Goal: Task Accomplishment & Management: Manage account settings

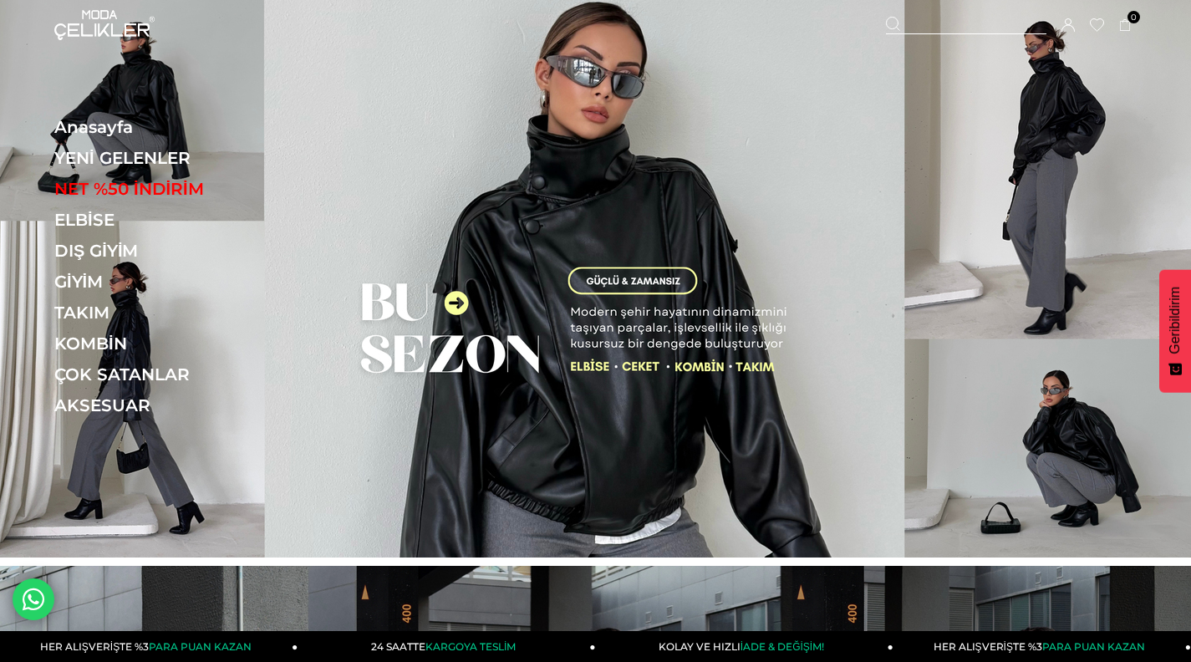
click at [1069, 28] on icon at bounding box center [1067, 24] width 13 height 13
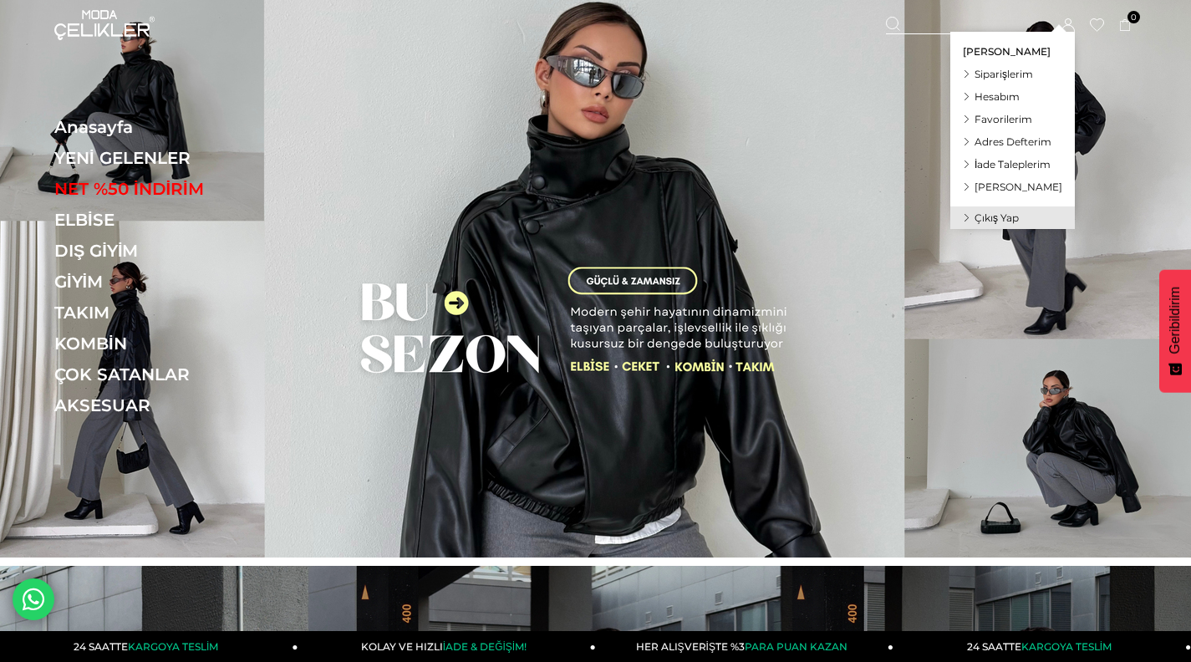
click at [1012, 73] on span "Siparişlerim" at bounding box center [1003, 74] width 58 height 13
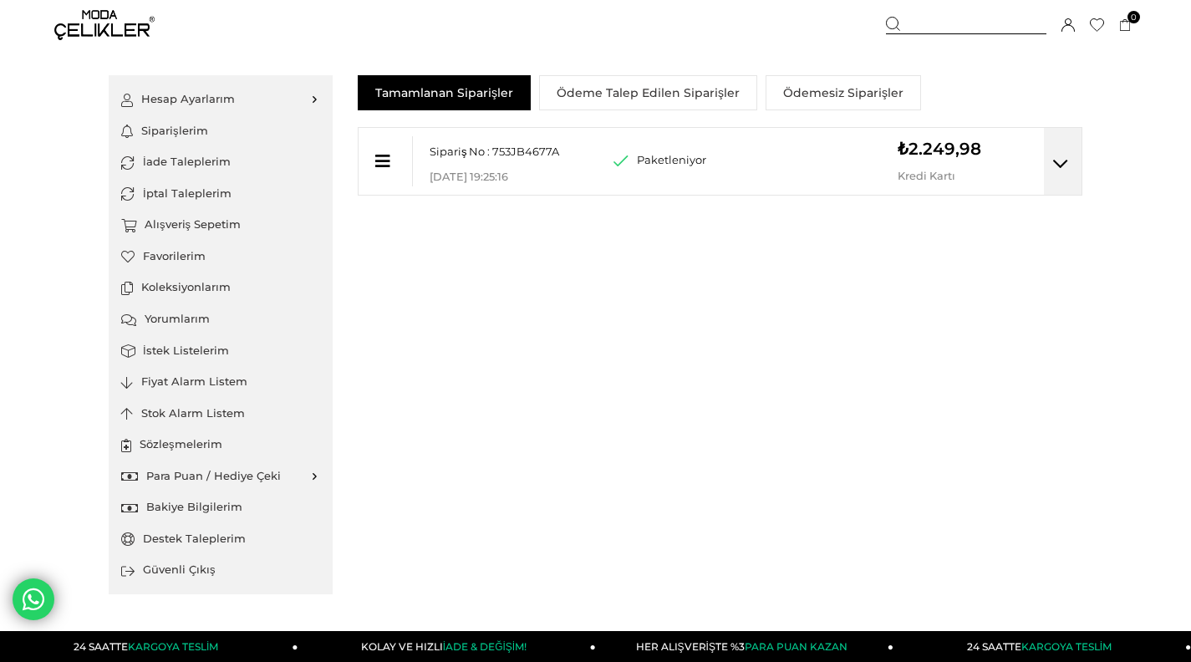
click at [1059, 164] on icon at bounding box center [1060, 163] width 15 height 17
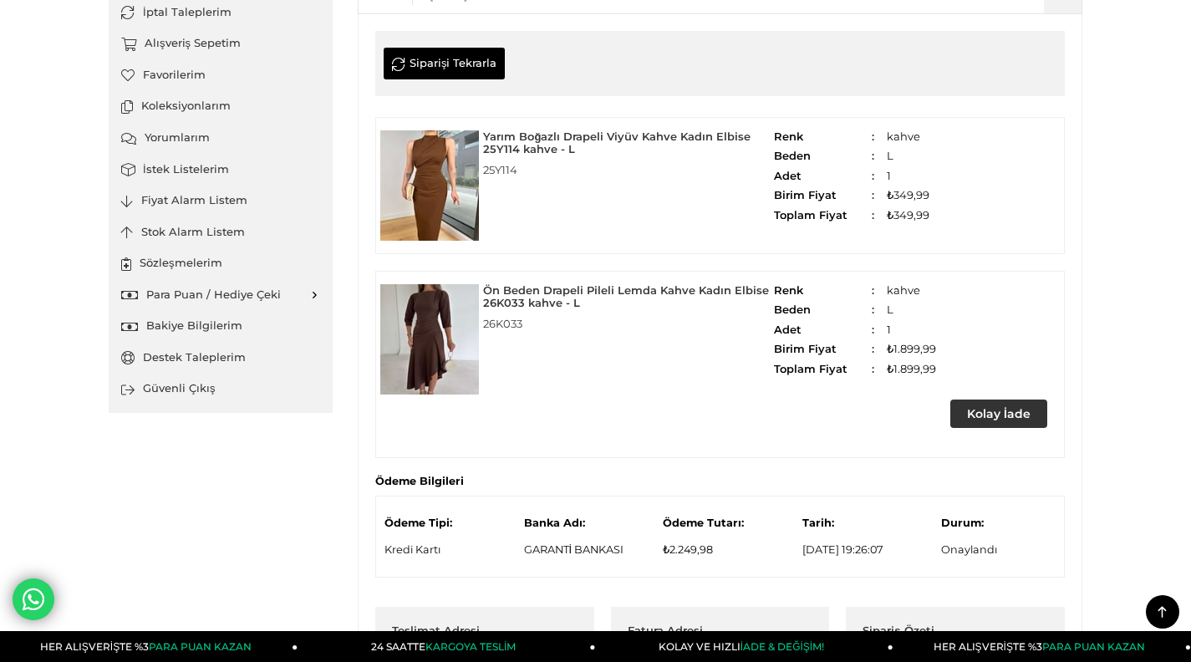
scroll to position [193, 0]
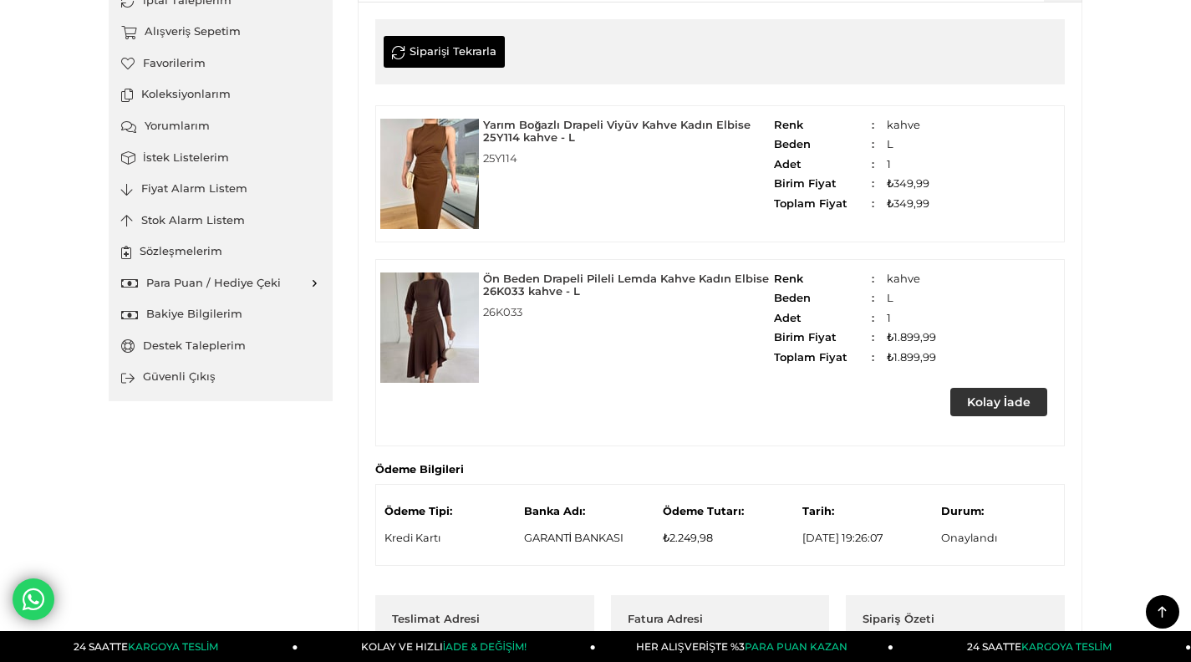
click at [438, 174] on img at bounding box center [429, 174] width 99 height 110
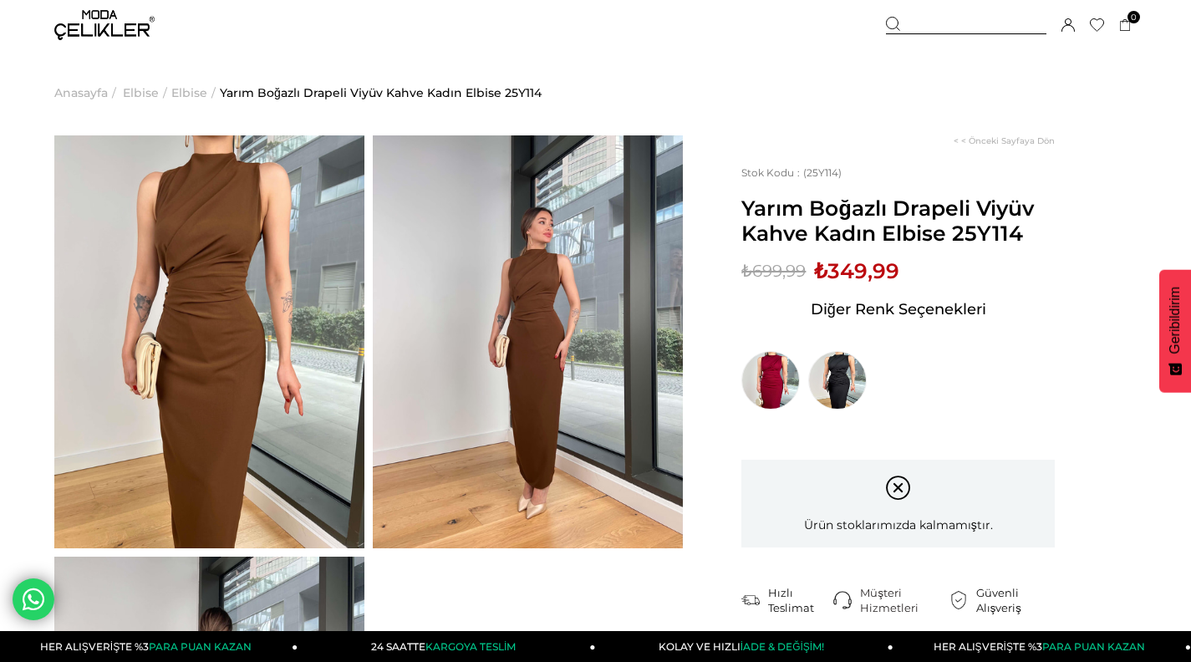
click at [210, 319] on img at bounding box center [209, 341] width 310 height 413
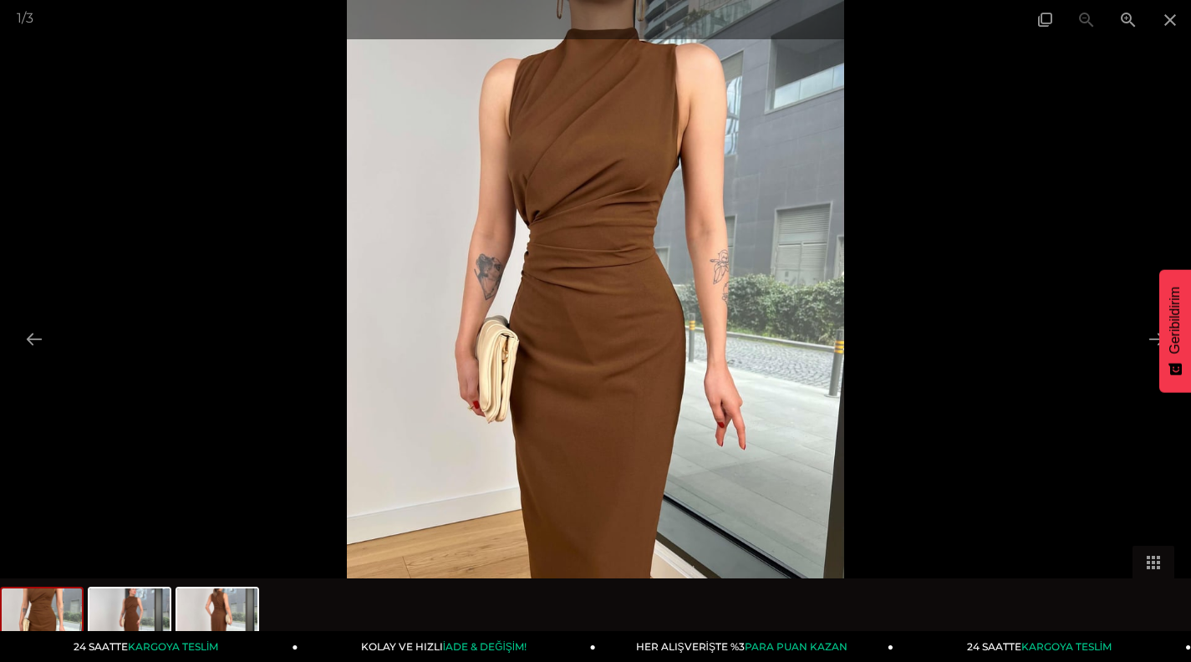
click at [601, 305] on img at bounding box center [595, 331] width 496 height 662
click at [675, 376] on img at bounding box center [595, 331] width 496 height 662
click at [1126, 15] on span at bounding box center [1128, 19] width 42 height 39
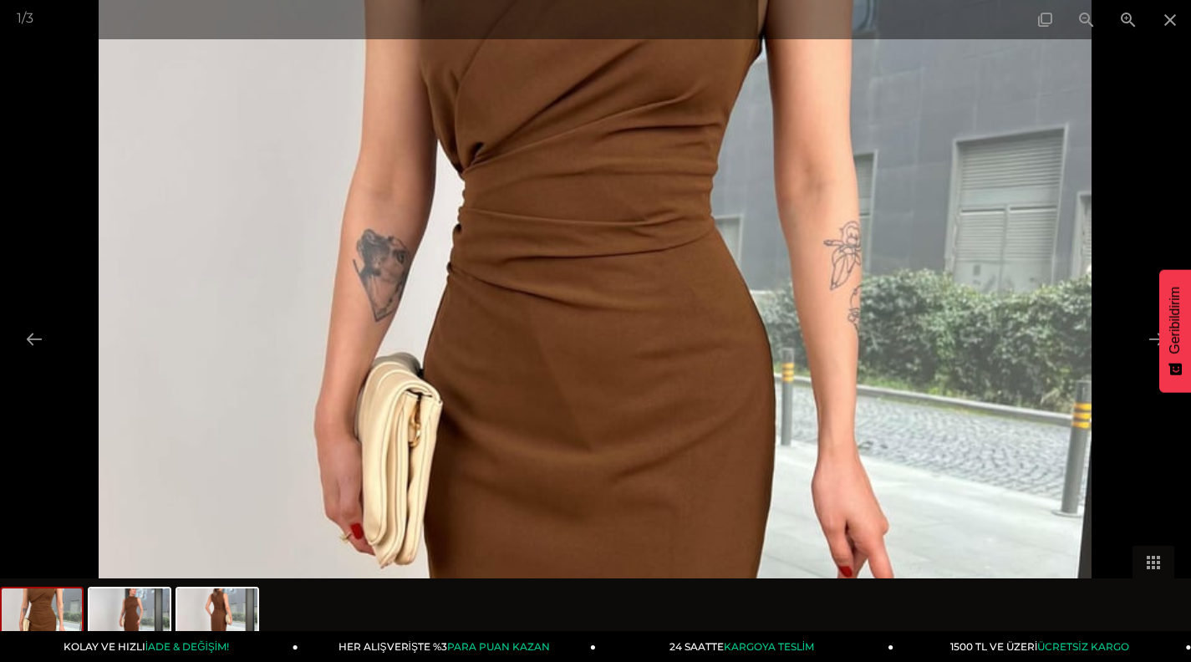
drag, startPoint x: 690, startPoint y: 308, endPoint x: 711, endPoint y: 364, distance: 60.5
click at [711, 364] on img at bounding box center [596, 384] width 994 height 1324
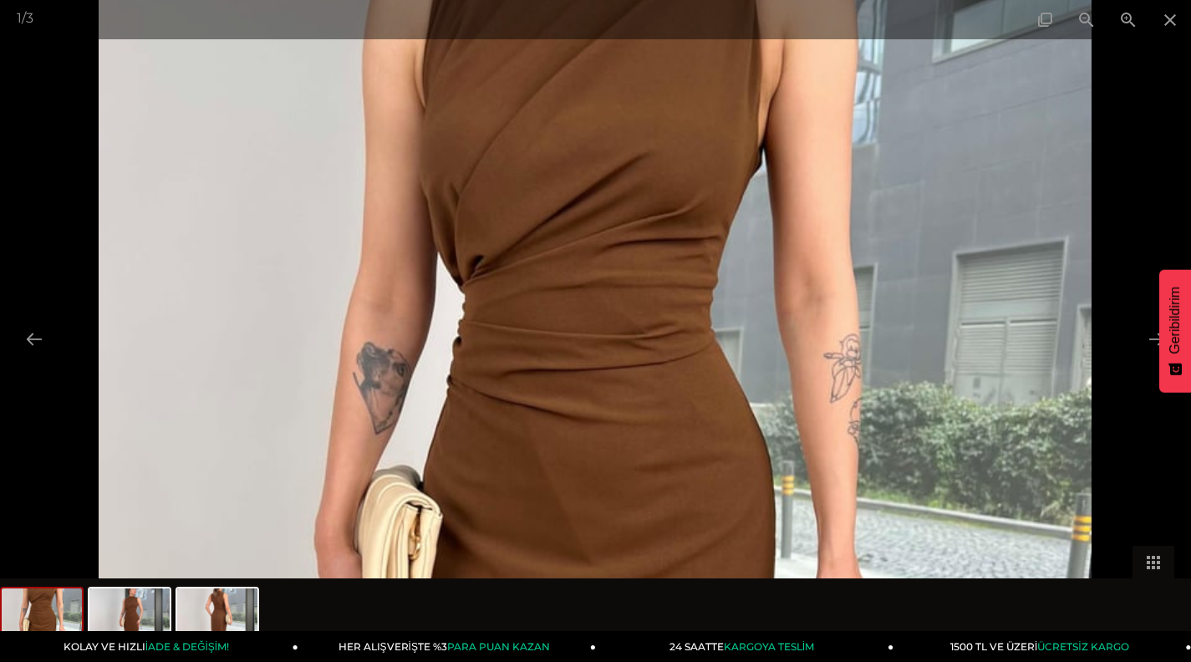
drag, startPoint x: 711, startPoint y: 369, endPoint x: 721, endPoint y: 482, distance: 113.3
click at [721, 482] on img at bounding box center [596, 497] width 994 height 1324
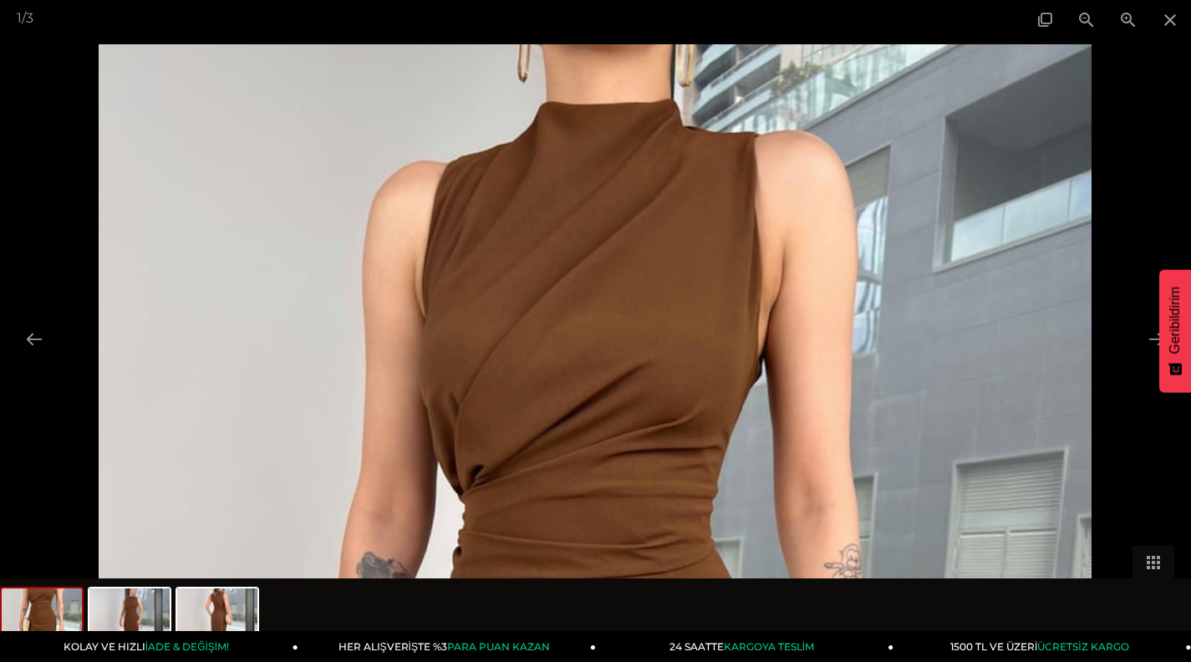
drag, startPoint x: 722, startPoint y: 369, endPoint x: 769, endPoint y: 583, distance: 219.0
click at [769, 583] on div "1 / 3" at bounding box center [595, 331] width 1191 height 662
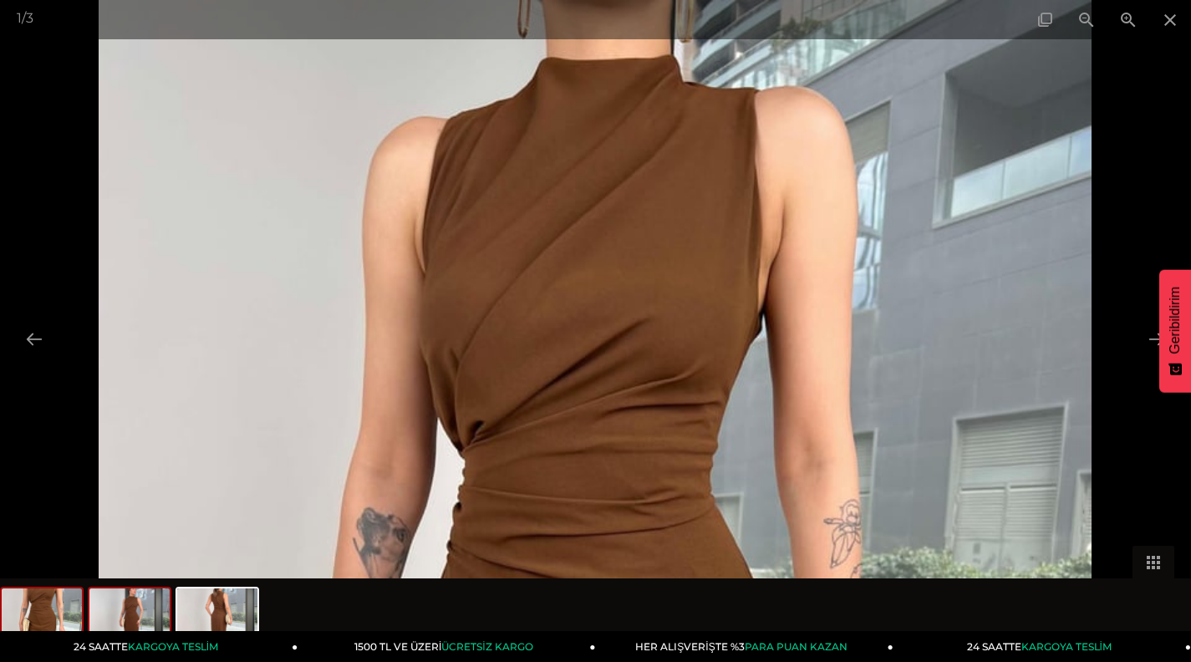
click at [148, 622] on img at bounding box center [129, 620] width 80 height 64
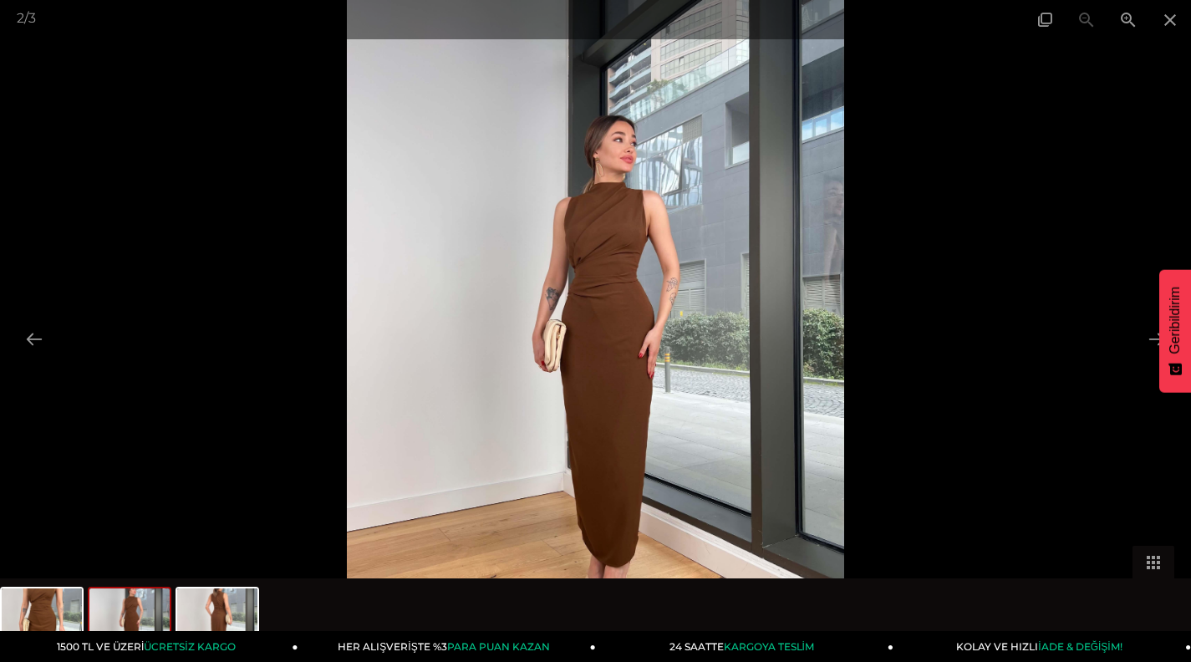
drag, startPoint x: 693, startPoint y: 277, endPoint x: 689, endPoint y: 192, distance: 85.3
click at [689, 192] on img at bounding box center [595, 331] width 496 height 662
click at [1126, 19] on span at bounding box center [1128, 19] width 42 height 39
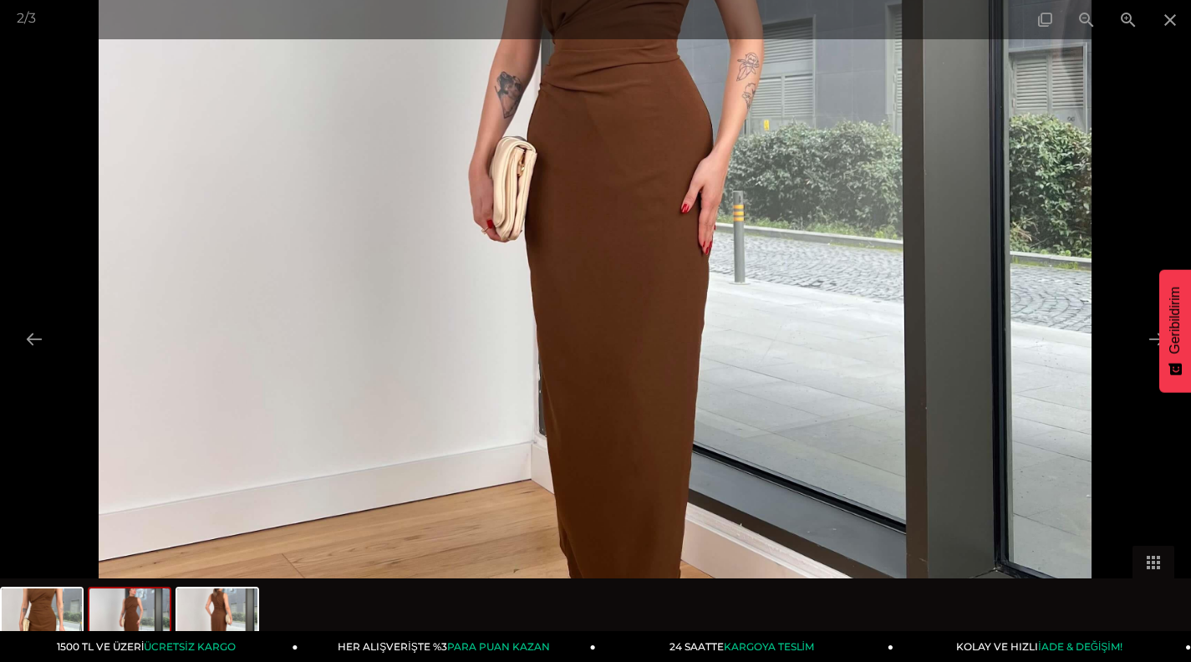
drag, startPoint x: 614, startPoint y: 521, endPoint x: 621, endPoint y: 351, distance: 169.8
click at [621, 351] on img at bounding box center [595, 160] width 993 height 1324
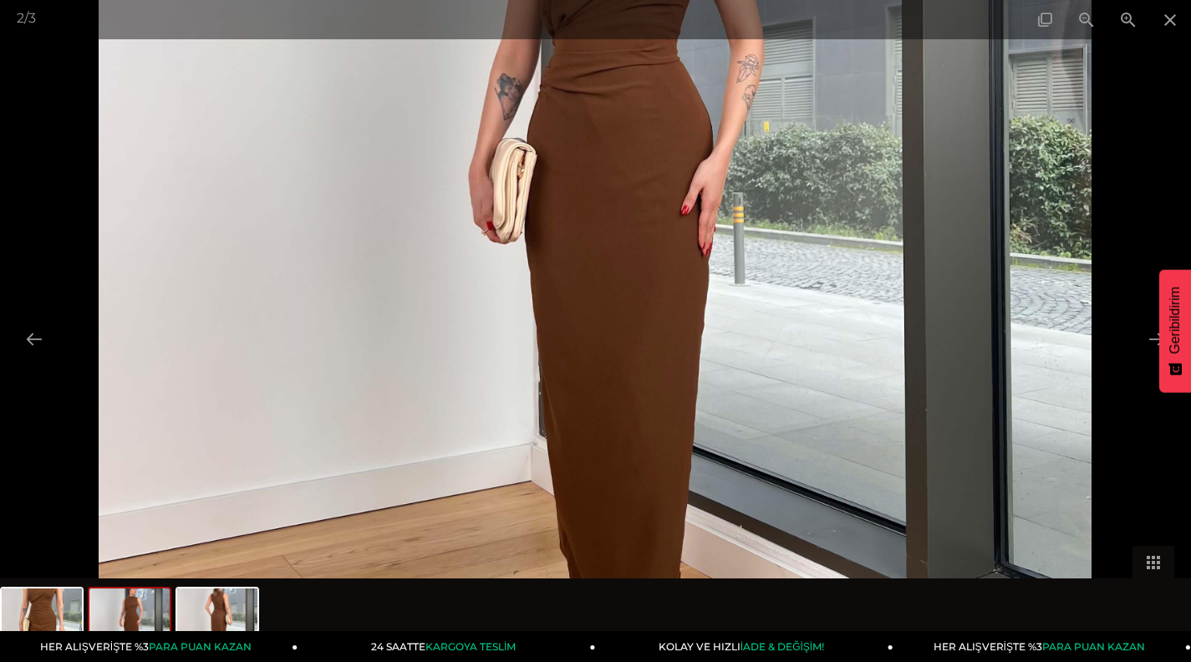
click at [621, 351] on img at bounding box center [595, 161] width 993 height 1324
click at [1131, 21] on span at bounding box center [1128, 19] width 42 height 39
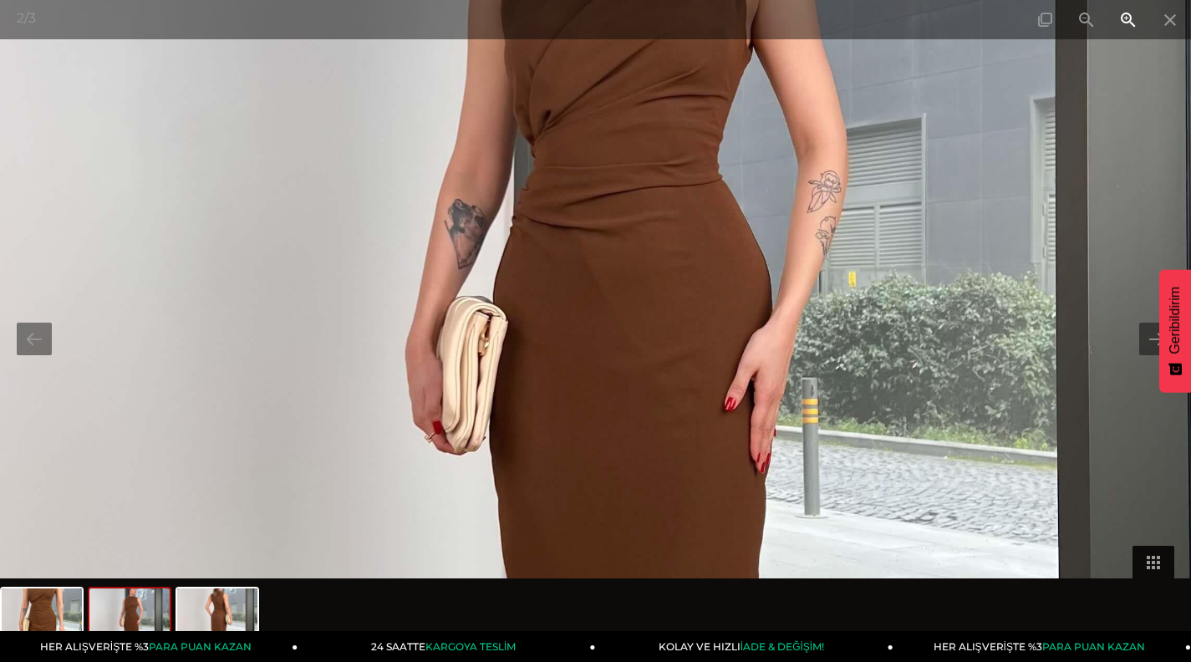
click at [1131, 21] on span at bounding box center [1128, 19] width 42 height 39
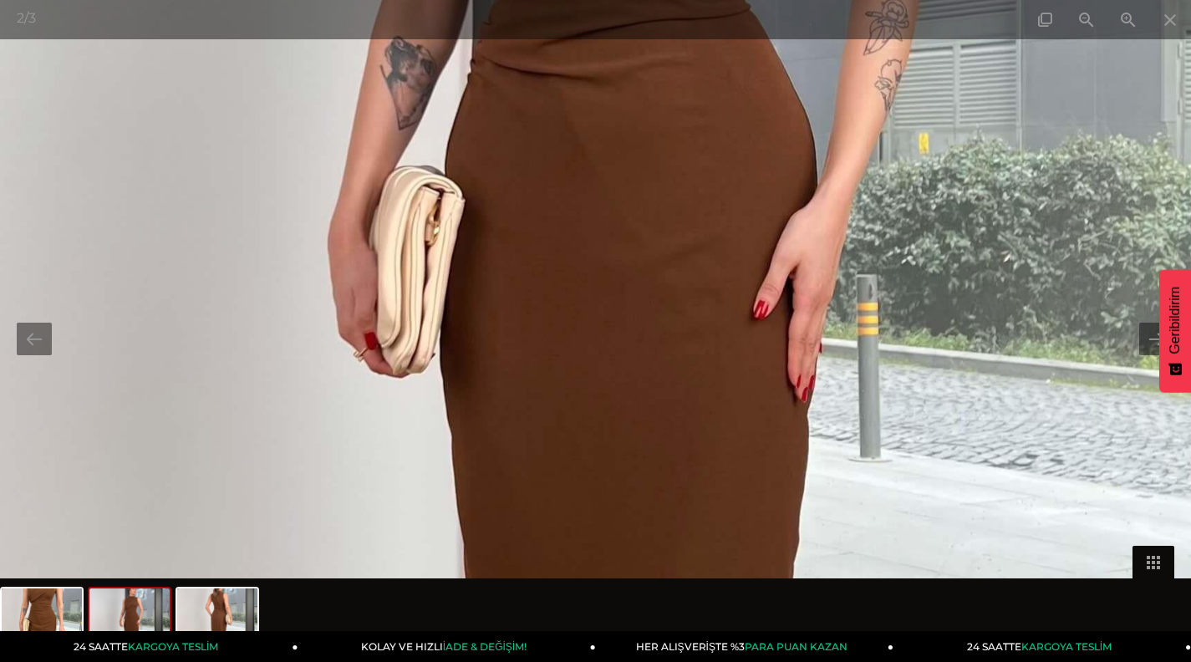
drag, startPoint x: 667, startPoint y: 274, endPoint x: 652, endPoint y: 137, distance: 137.9
click at [652, 137] on img at bounding box center [580, 212] width 1985 height 2647
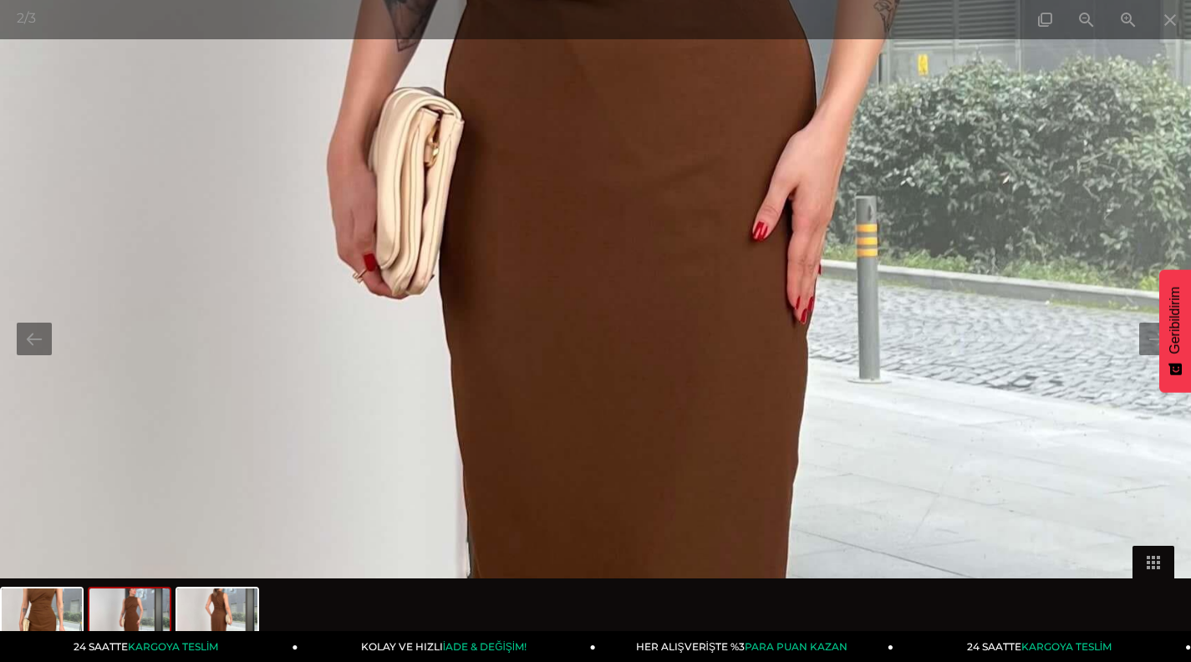
drag, startPoint x: 707, startPoint y: 412, endPoint x: 711, endPoint y: 320, distance: 92.0
click at [711, 320] on img at bounding box center [579, 133] width 1985 height 2647
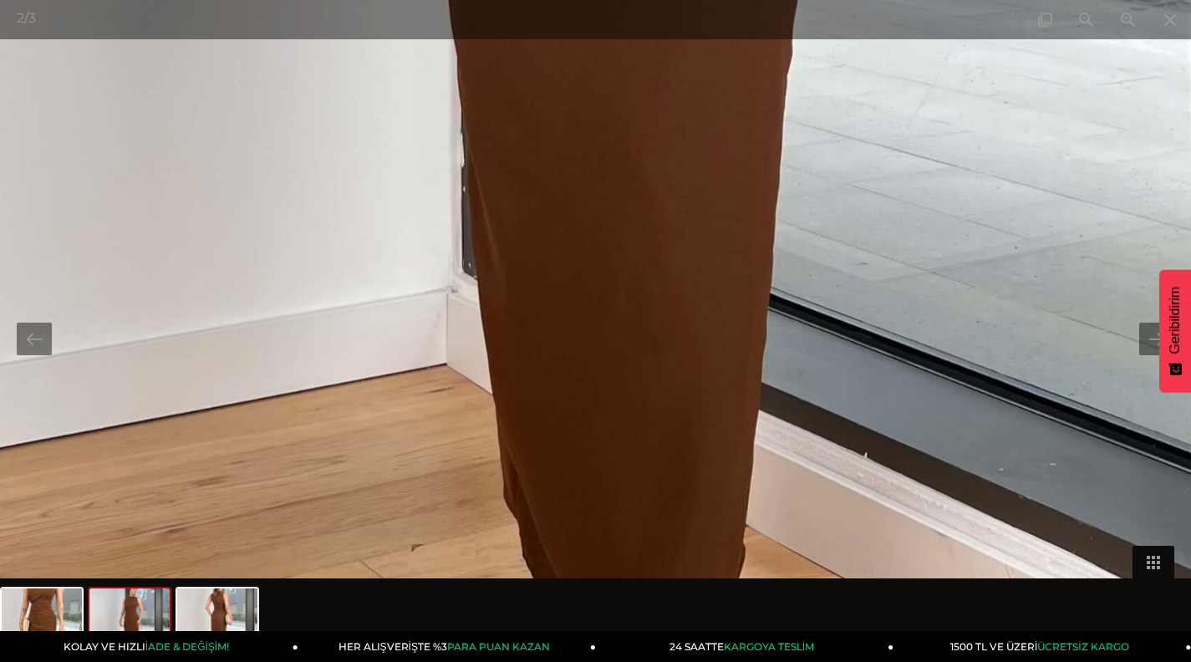
drag, startPoint x: 744, startPoint y: 501, endPoint x: 734, endPoint y: 21, distance: 480.6
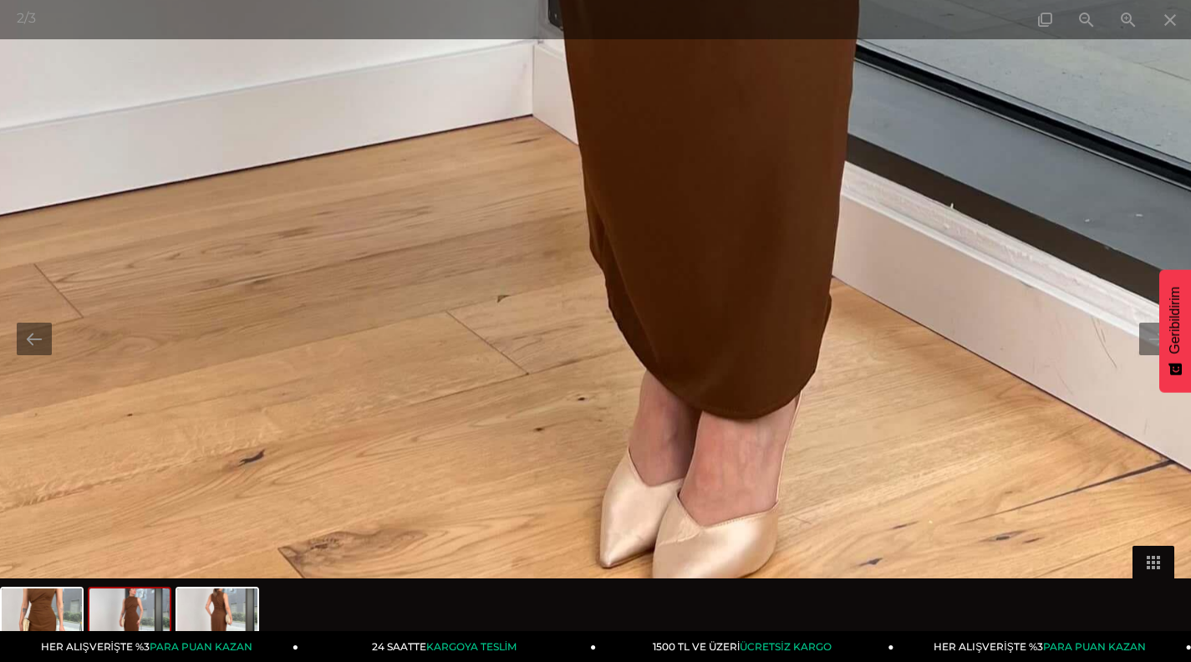
drag, startPoint x: 552, startPoint y: 455, endPoint x: 638, endPoint y: 284, distance: 191.3
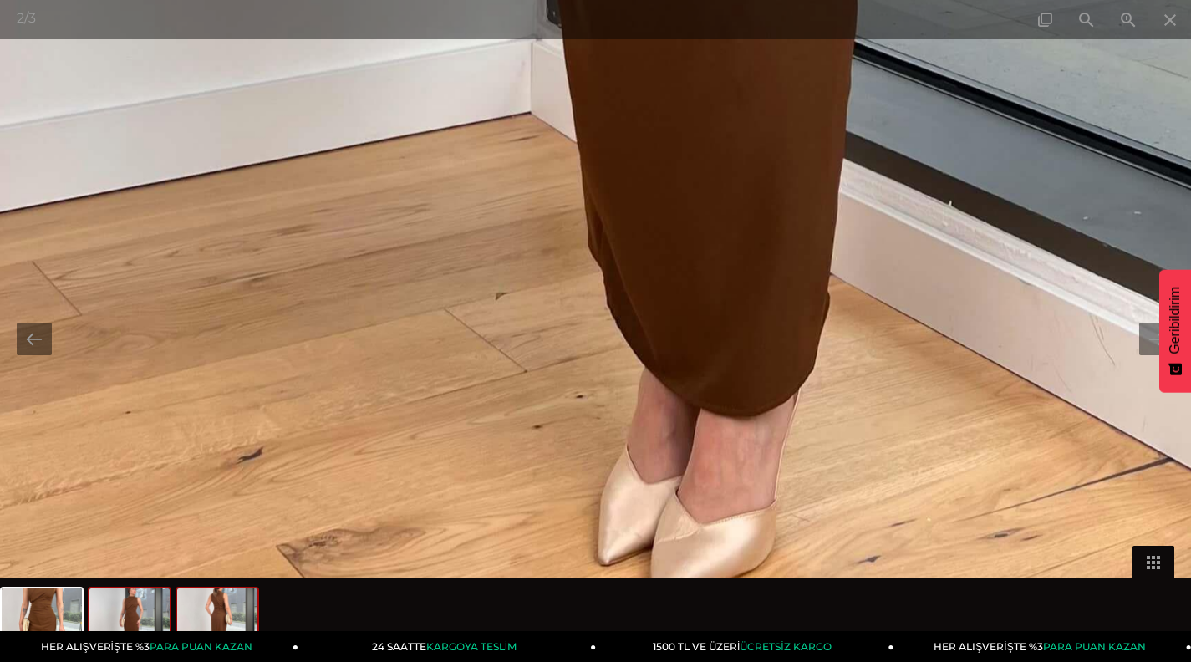
click at [228, 613] on img at bounding box center [217, 620] width 80 height 64
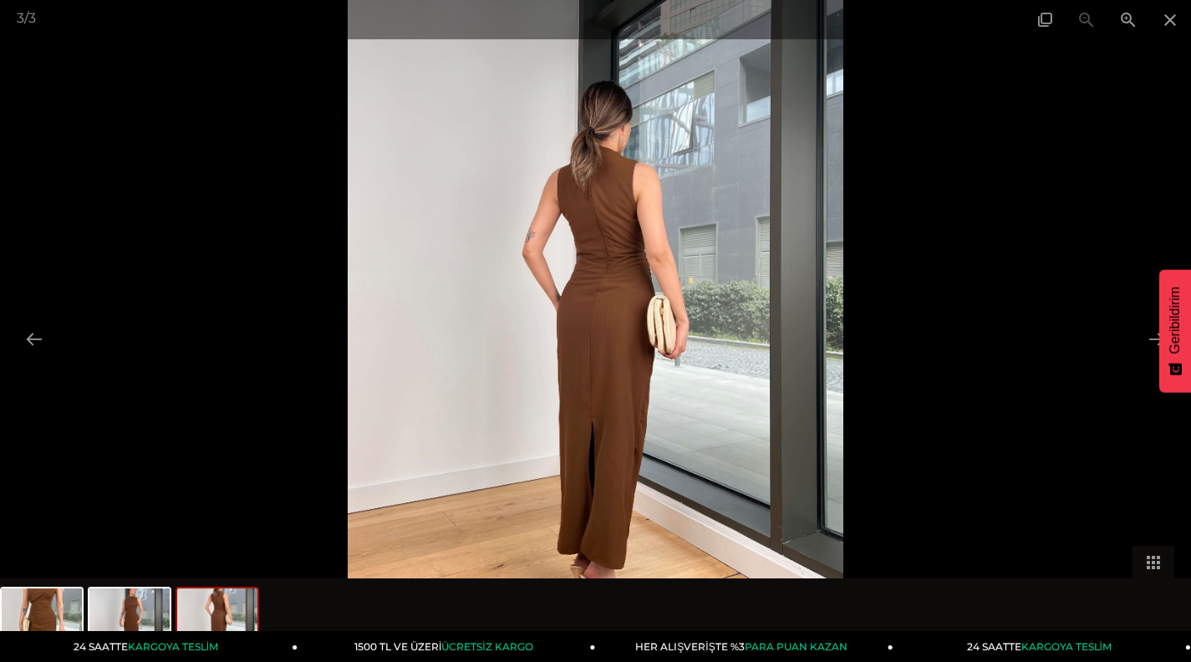
drag, startPoint x: 658, startPoint y: 451, endPoint x: 661, endPoint y: 321, distance: 130.4
click at [661, 321] on img at bounding box center [596, 331] width 496 height 662
click at [619, 393] on img at bounding box center [596, 331] width 496 height 662
click at [1127, 20] on span at bounding box center [1128, 19] width 42 height 39
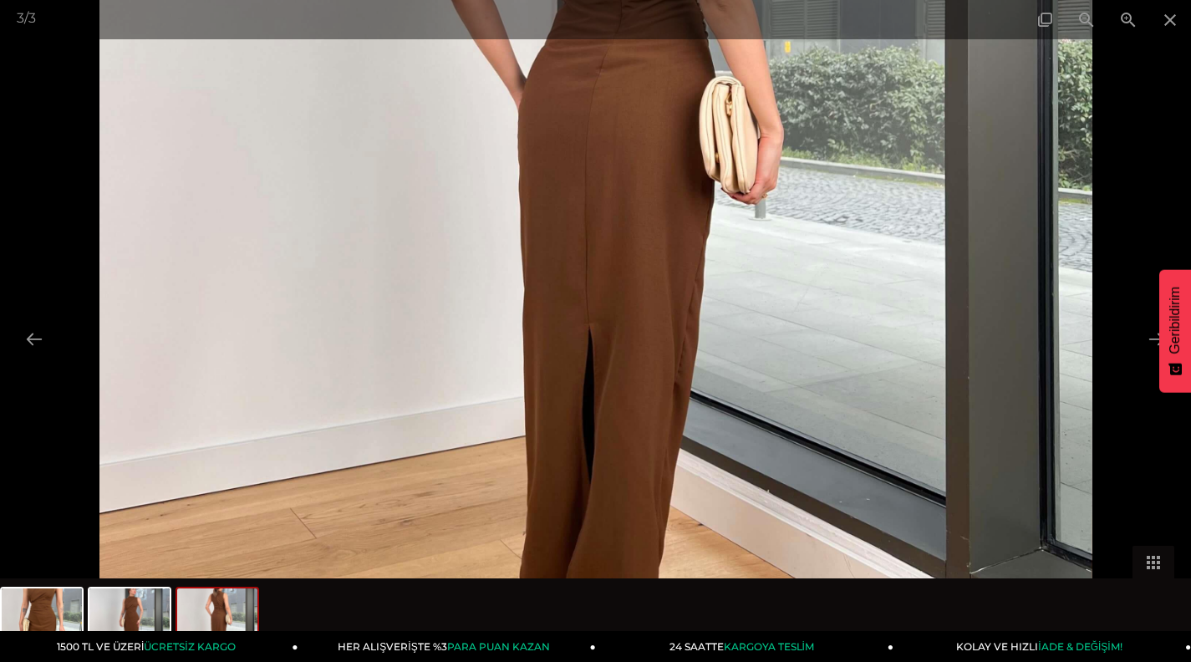
drag, startPoint x: 593, startPoint y: 377, endPoint x: 619, endPoint y: 158, distance: 220.5
click at [619, 169] on img at bounding box center [595, 148] width 993 height 1324
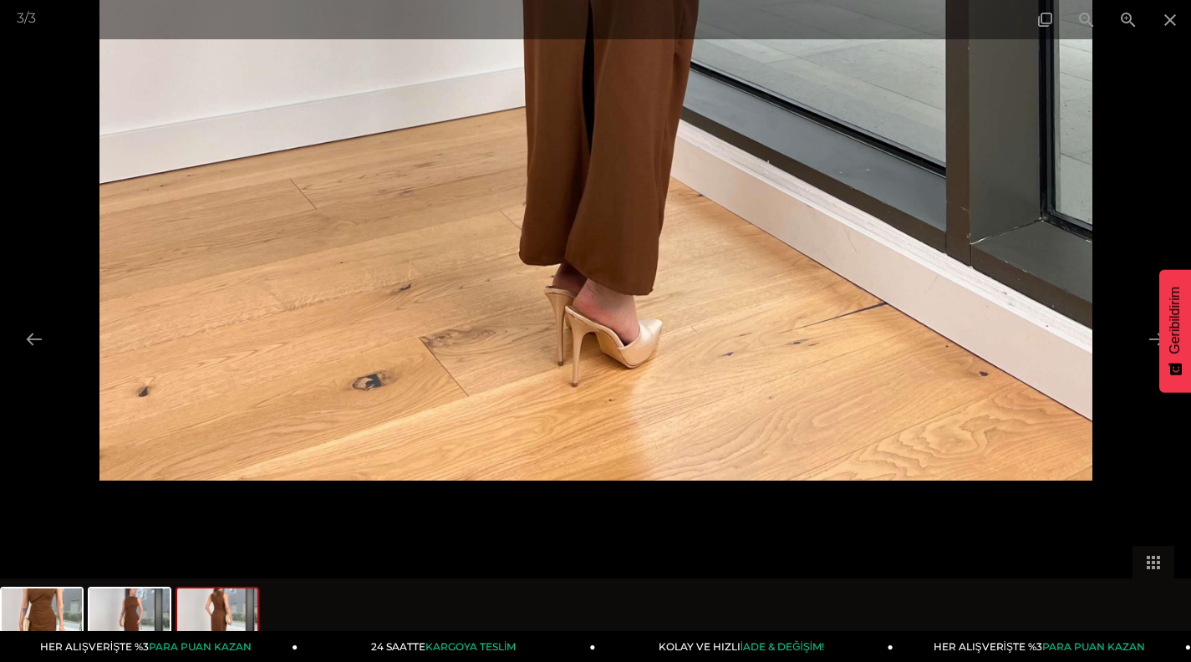
drag, startPoint x: 635, startPoint y: 487, endPoint x: 723, endPoint y: 185, distance: 315.0
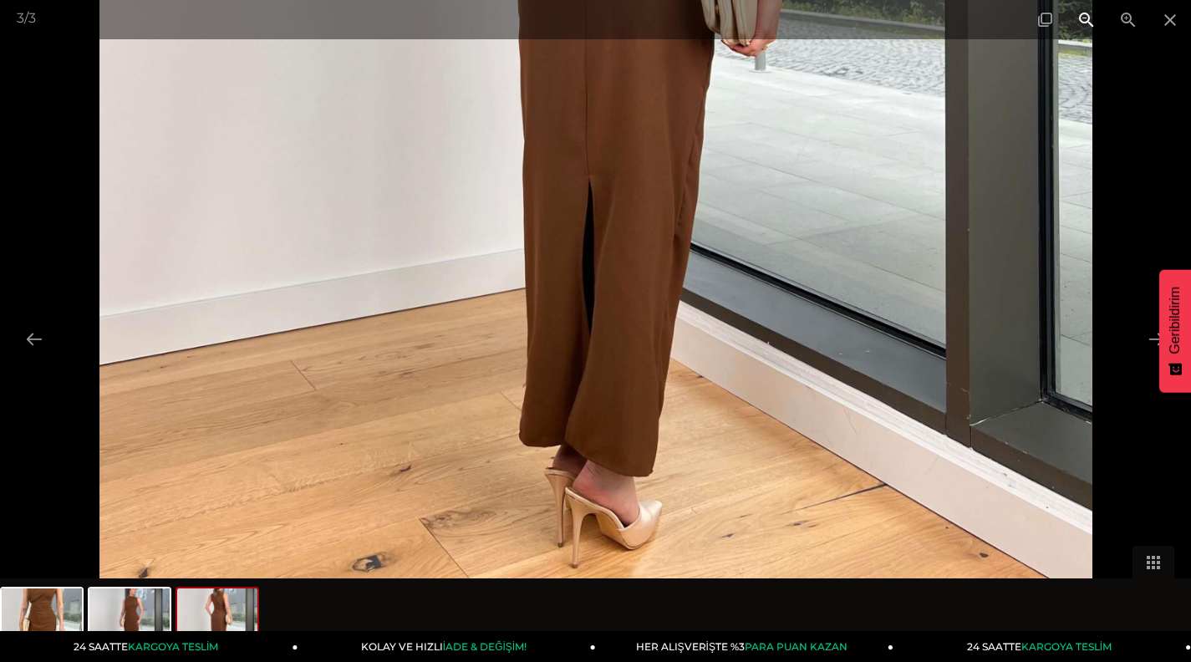
click at [1084, 11] on span at bounding box center [1086, 19] width 42 height 39
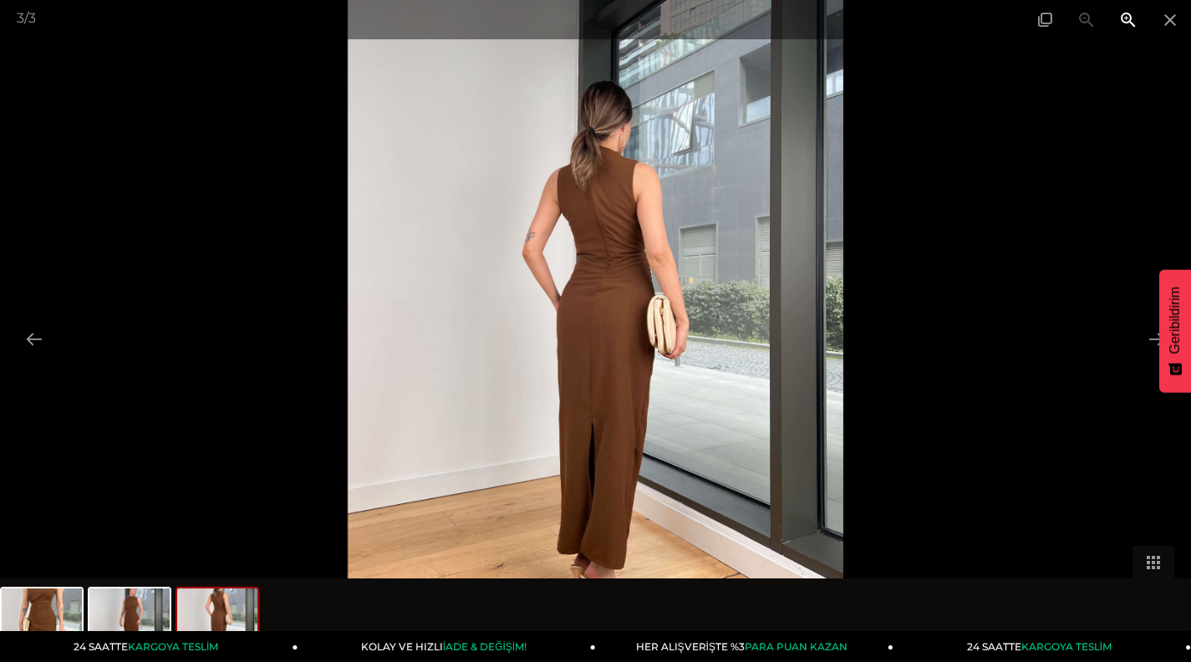
click at [1134, 24] on span at bounding box center [1128, 19] width 42 height 39
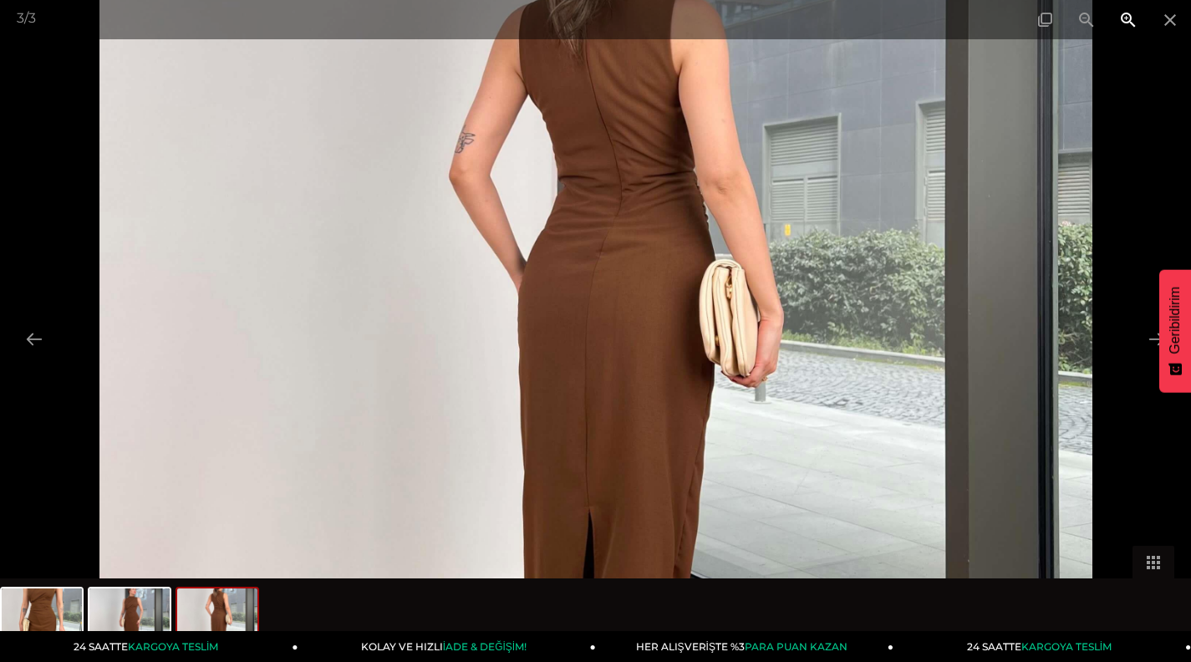
click at [1134, 24] on span at bounding box center [1128, 19] width 42 height 39
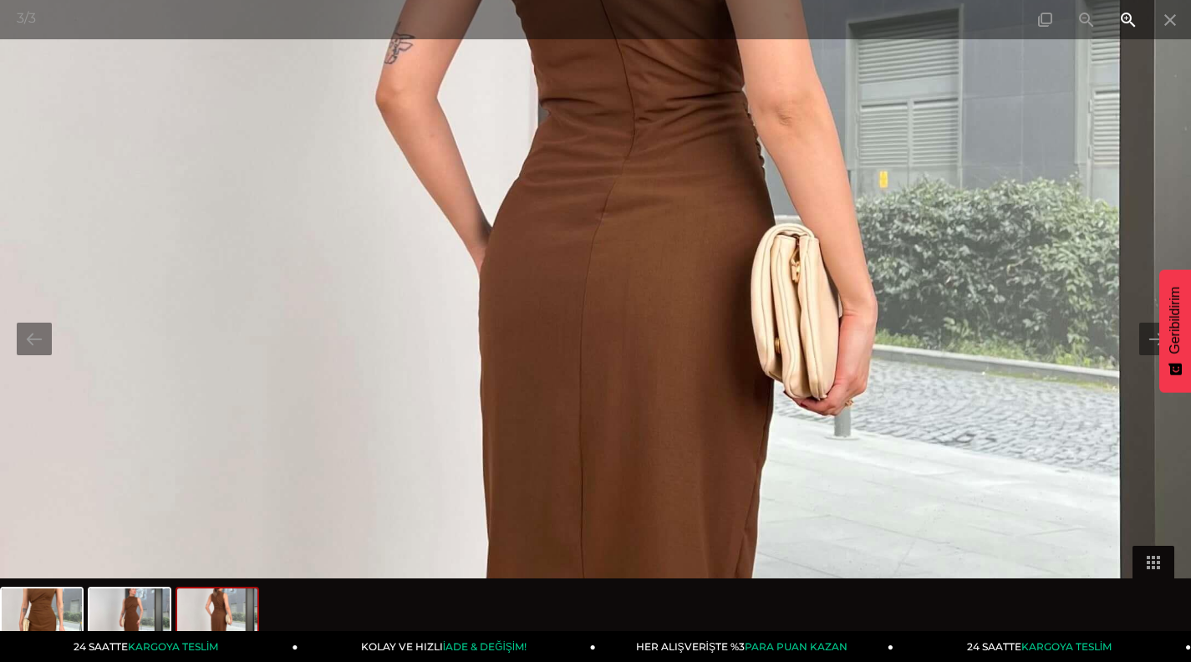
click at [1133, 24] on span at bounding box center [1128, 19] width 42 height 39
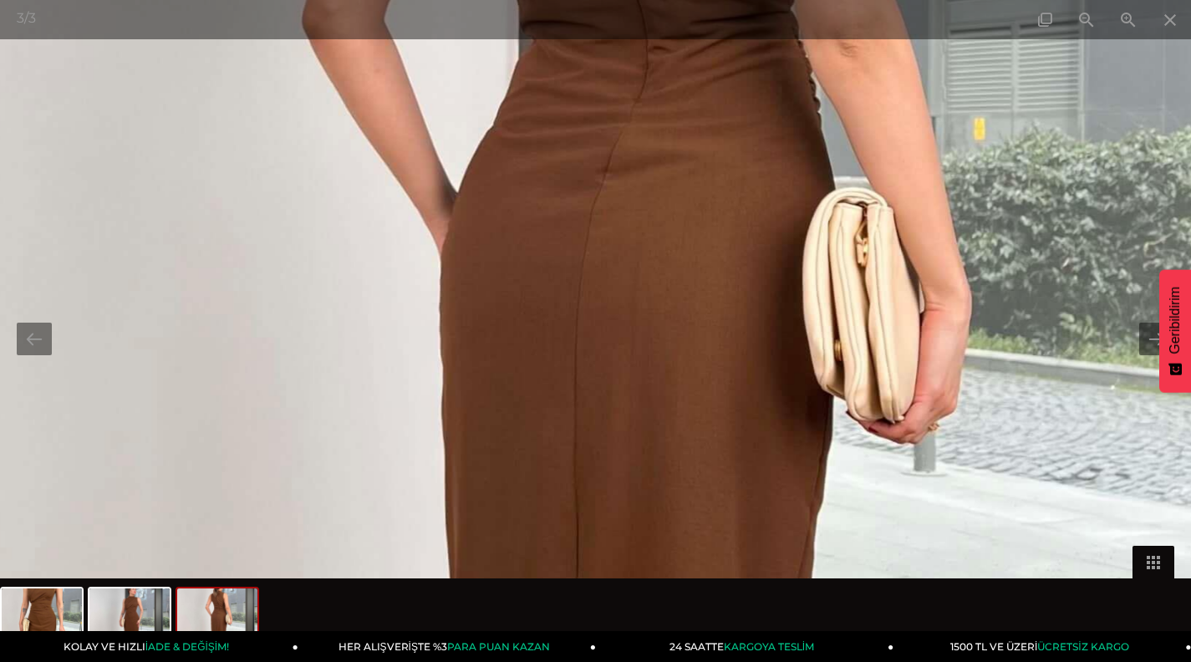
drag, startPoint x: 667, startPoint y: 476, endPoint x: 661, endPoint y: 404, distance: 72.1
click at [661, 412] on img at bounding box center [595, 330] width 1985 height 2647
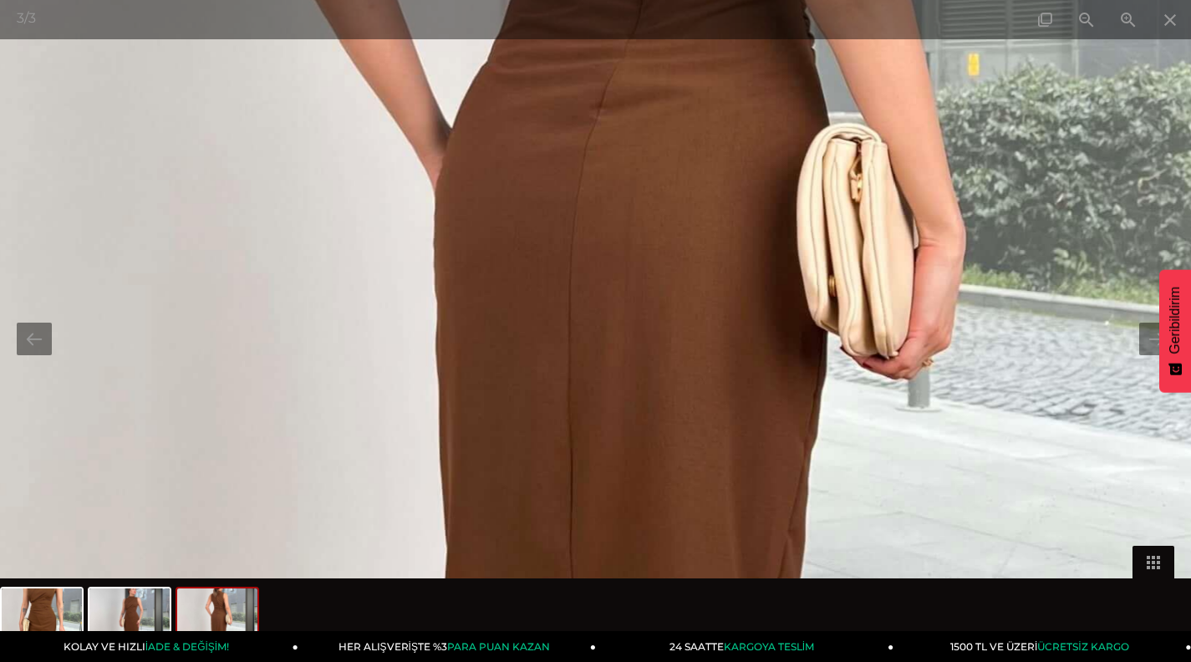
drag, startPoint x: 699, startPoint y: 475, endPoint x: 699, endPoint y: 399, distance: 75.2
click at [699, 400] on img at bounding box center [589, 266] width 1985 height 2647
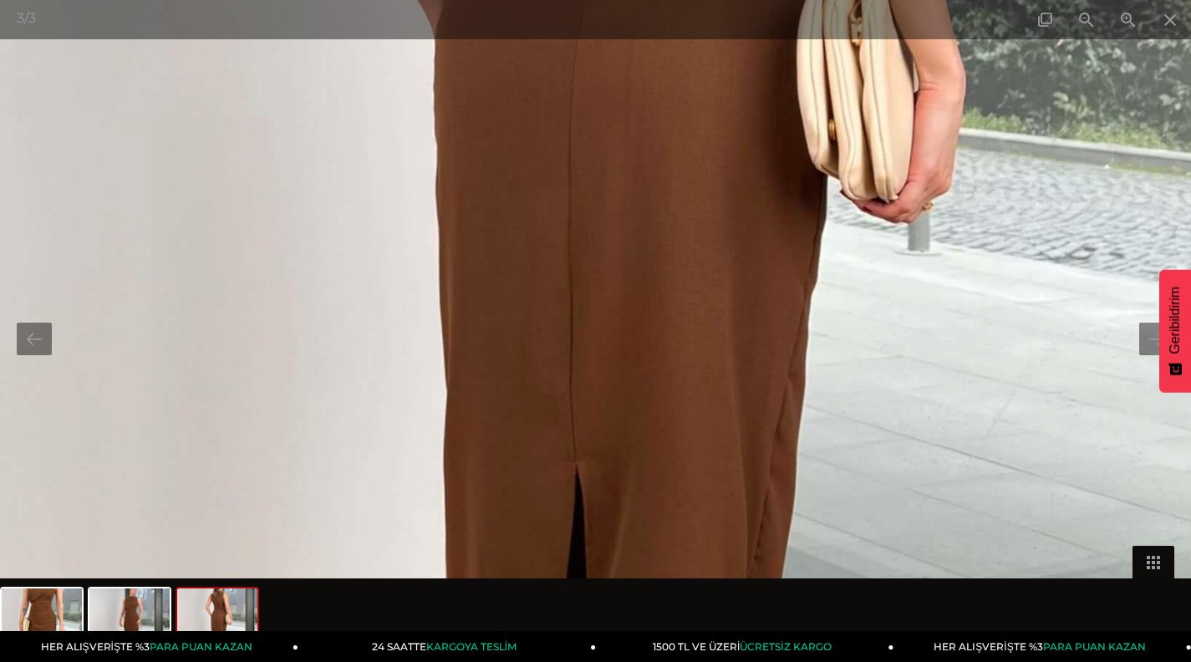
drag, startPoint x: 708, startPoint y: 514, endPoint x: 677, endPoint y: 186, distance: 329.0
click at [677, 193] on img at bounding box center [589, 110] width 1985 height 2647
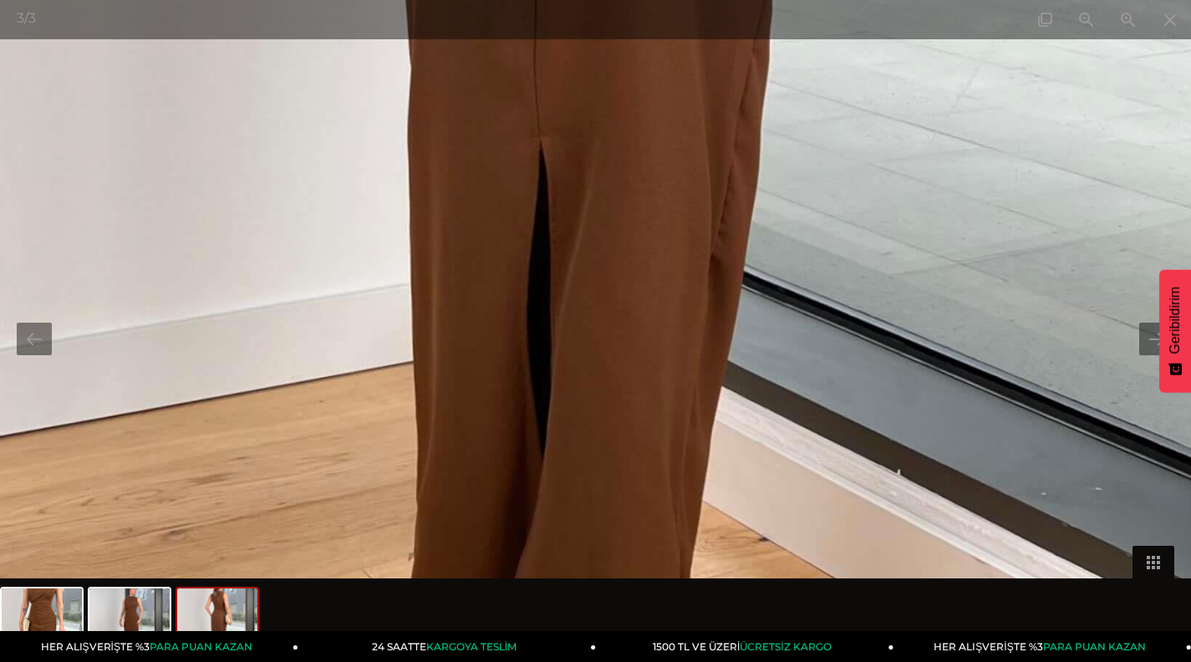
drag, startPoint x: 694, startPoint y: 414, endPoint x: 676, endPoint y: 114, distance: 299.7
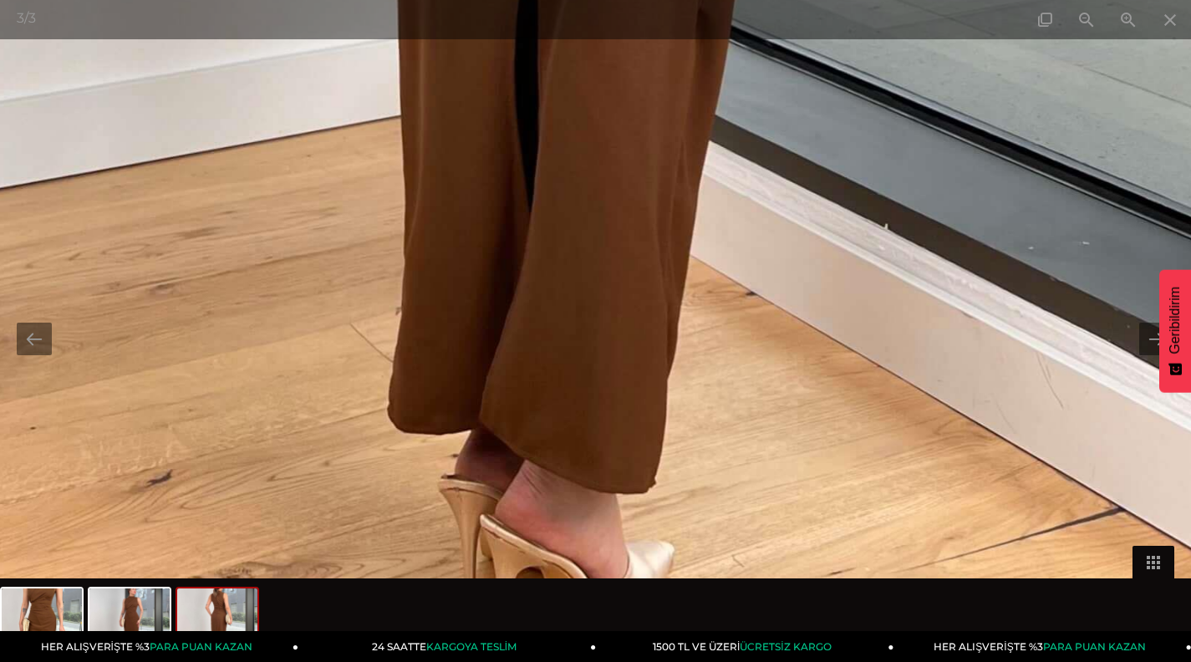
drag, startPoint x: 563, startPoint y: 395, endPoint x: 562, endPoint y: 338, distance: 56.8
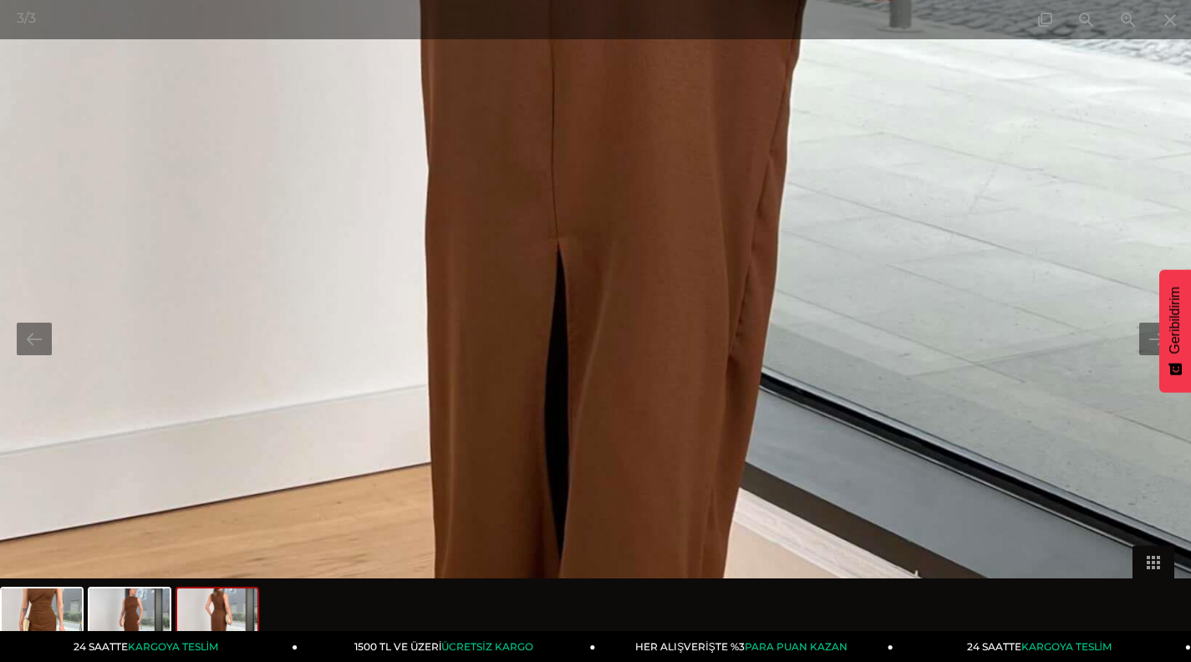
drag, startPoint x: 556, startPoint y: 236, endPoint x: 584, endPoint y: 614, distance: 378.8
click at [584, 614] on div "3 / 3" at bounding box center [595, 331] width 1191 height 662
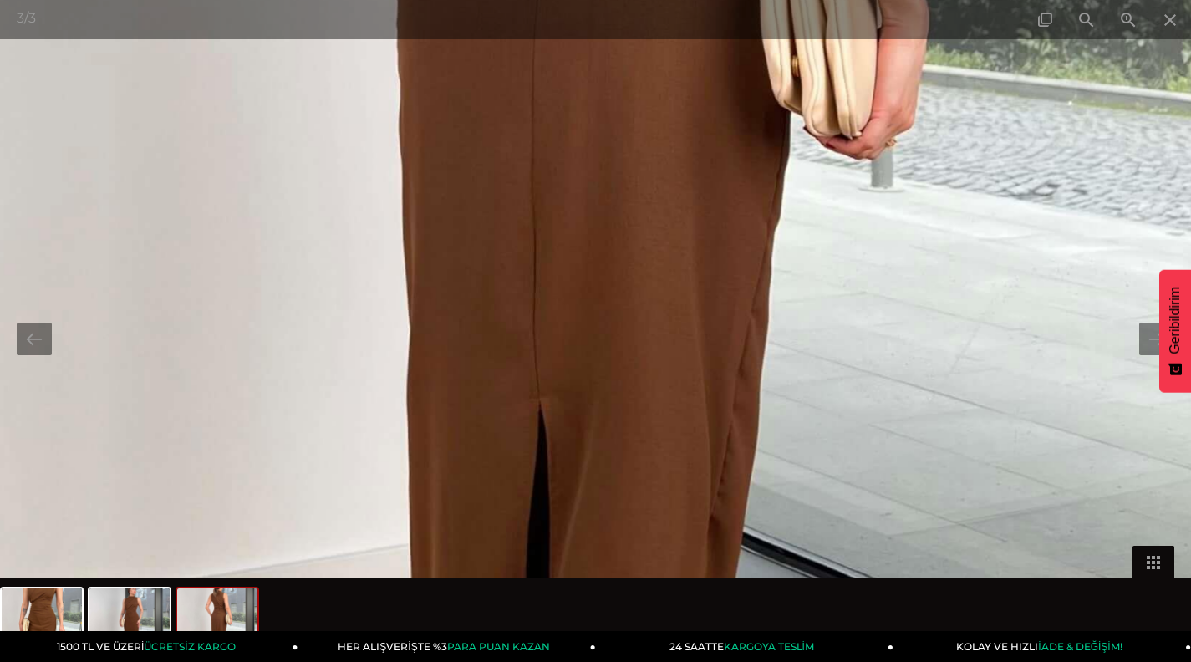
drag, startPoint x: 710, startPoint y: 338, endPoint x: 633, endPoint y: 661, distance: 332.6
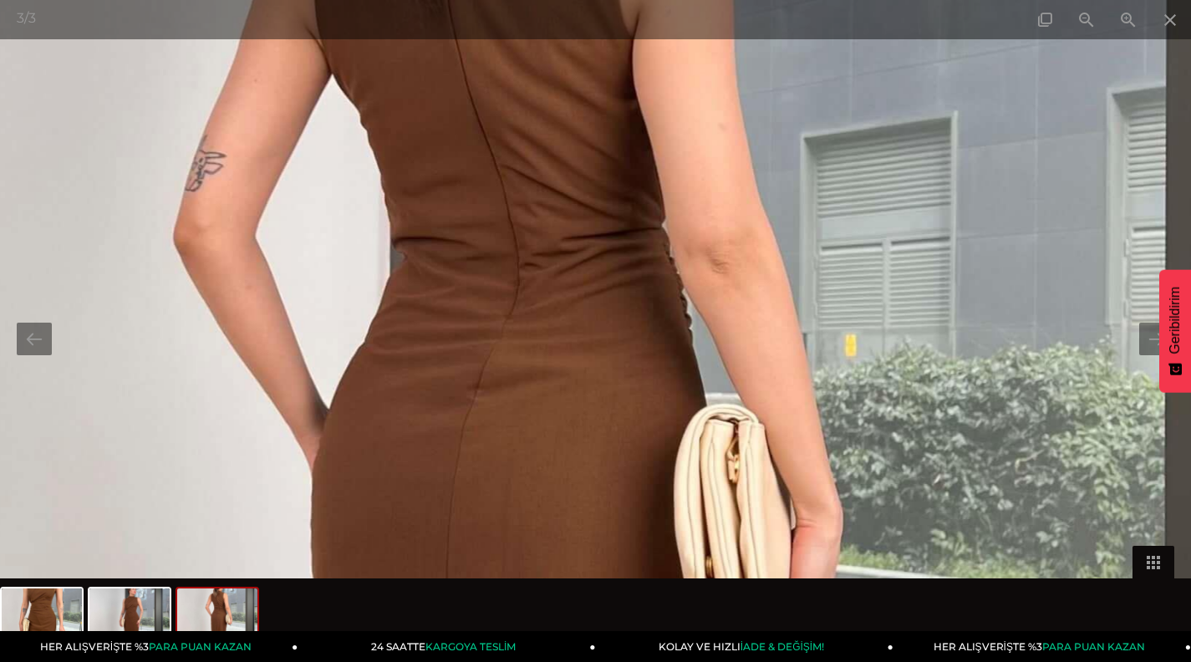
drag, startPoint x: 582, startPoint y: 272, endPoint x: 557, endPoint y: 661, distance: 389.4
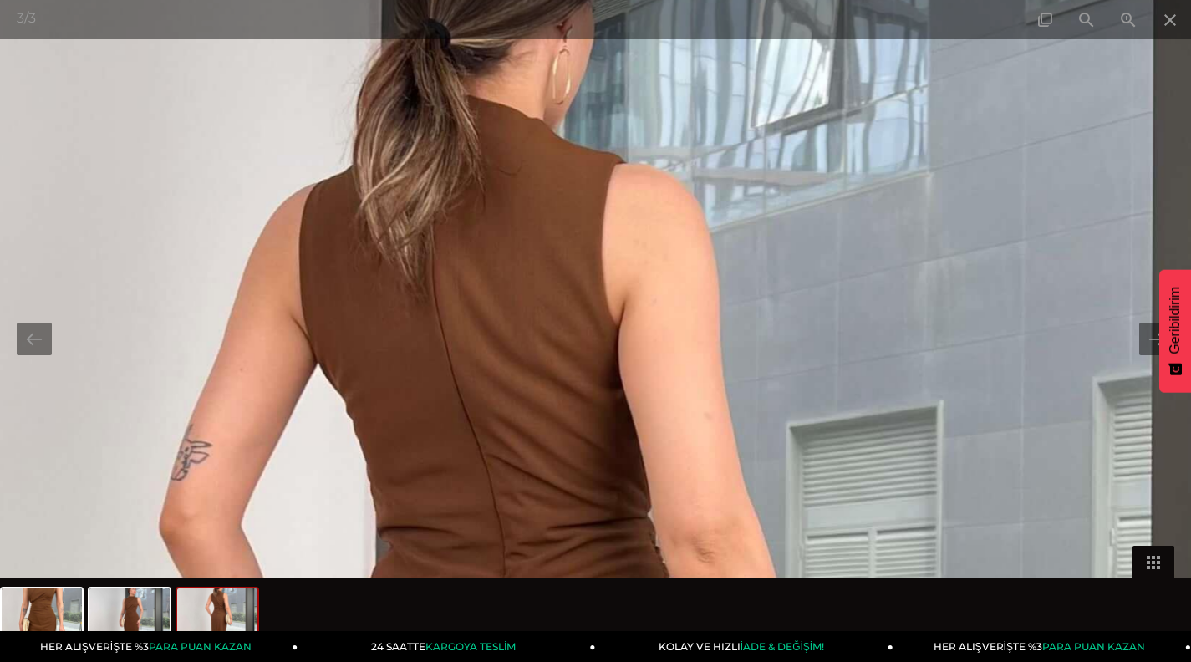
drag, startPoint x: 466, startPoint y: 344, endPoint x: 454, endPoint y: 572, distance: 227.6
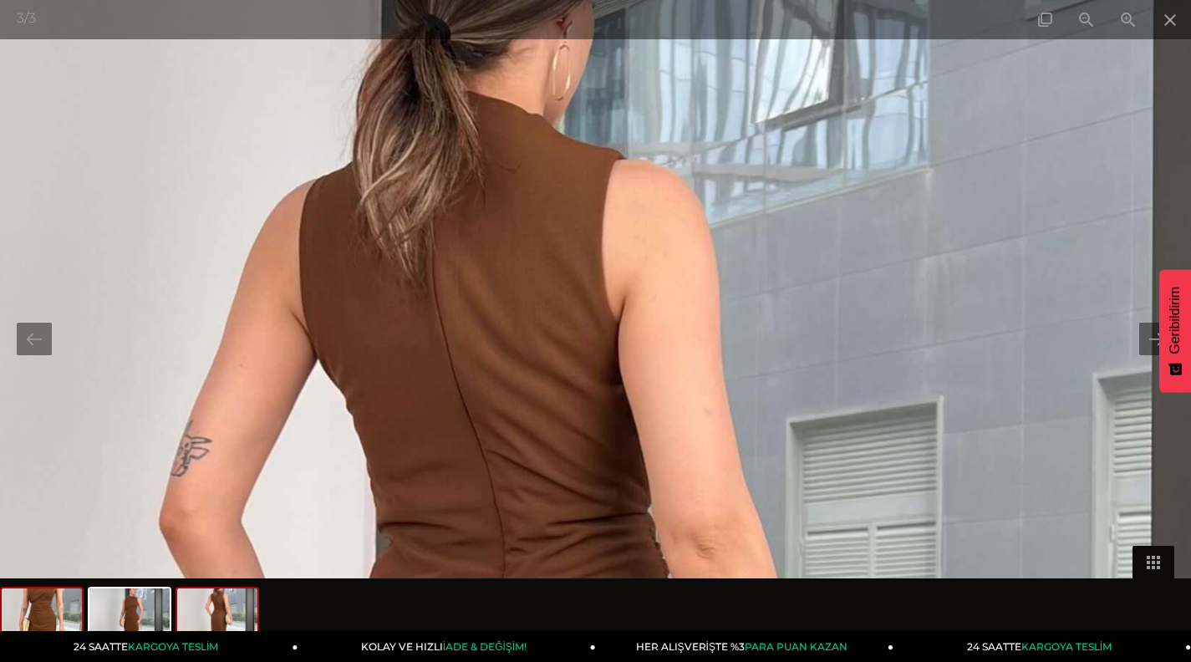
click at [59, 607] on img at bounding box center [42, 620] width 80 height 64
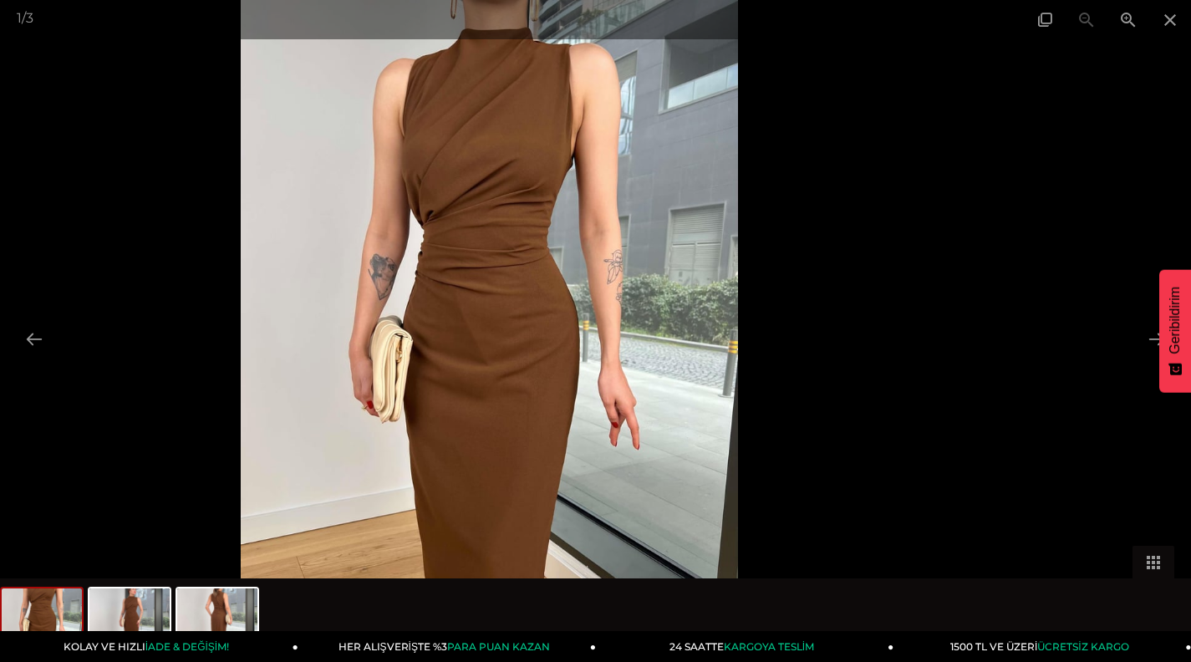
drag, startPoint x: 636, startPoint y: 356, endPoint x: 531, endPoint y: 430, distance: 128.9
click at [531, 430] on img at bounding box center [489, 331] width 496 height 662
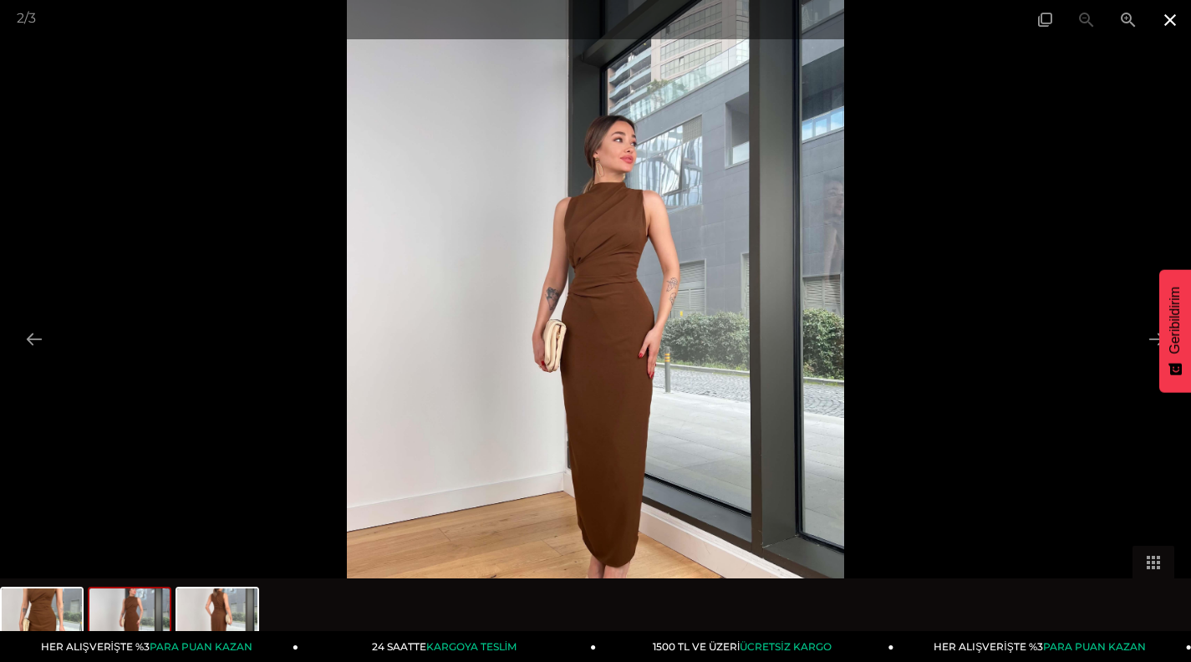
click at [1170, 15] on span at bounding box center [1170, 19] width 42 height 39
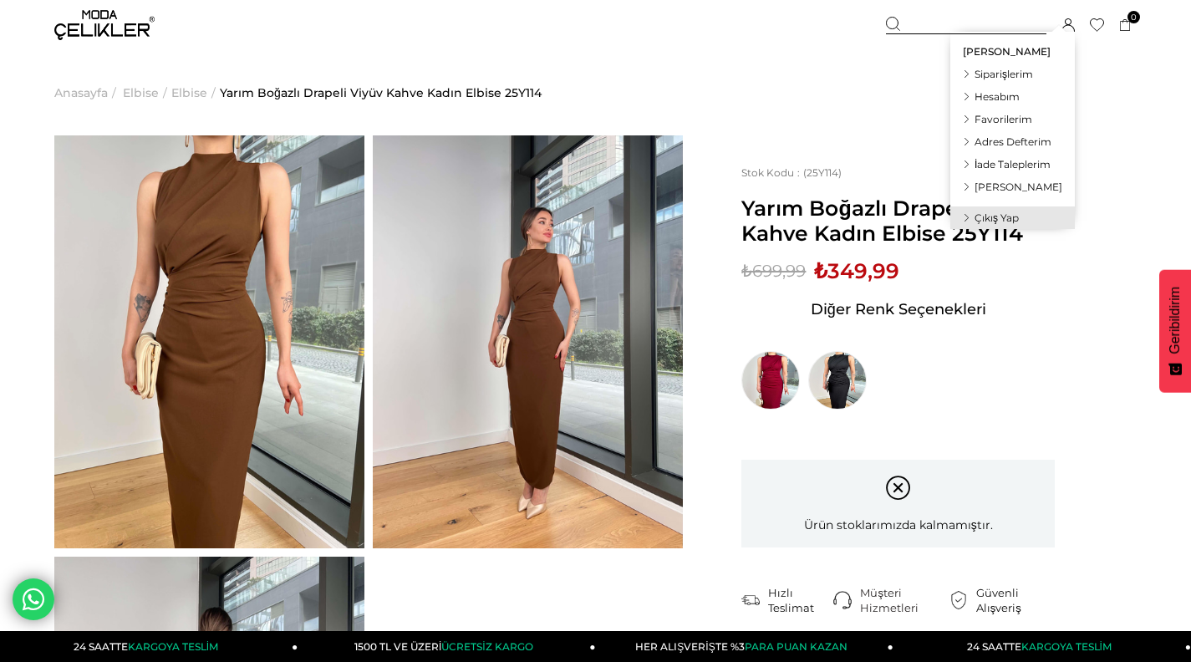
click at [1025, 75] on span "Siparişlerim" at bounding box center [1003, 74] width 58 height 13
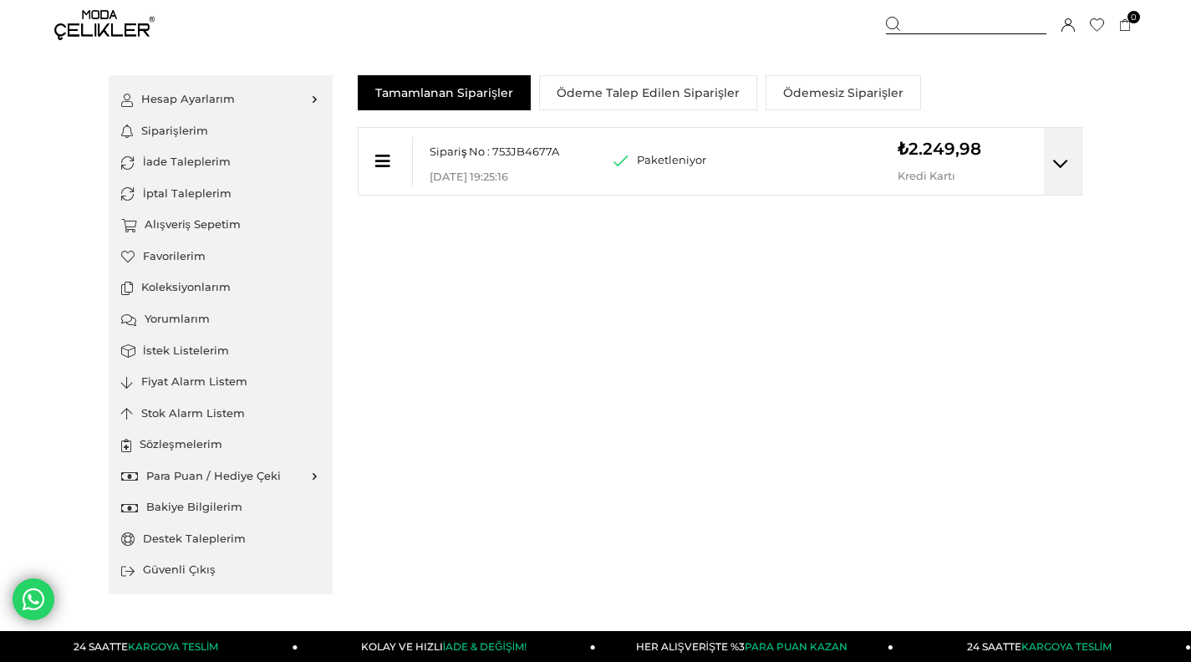
click at [397, 169] on div at bounding box center [385, 161] width 54 height 50
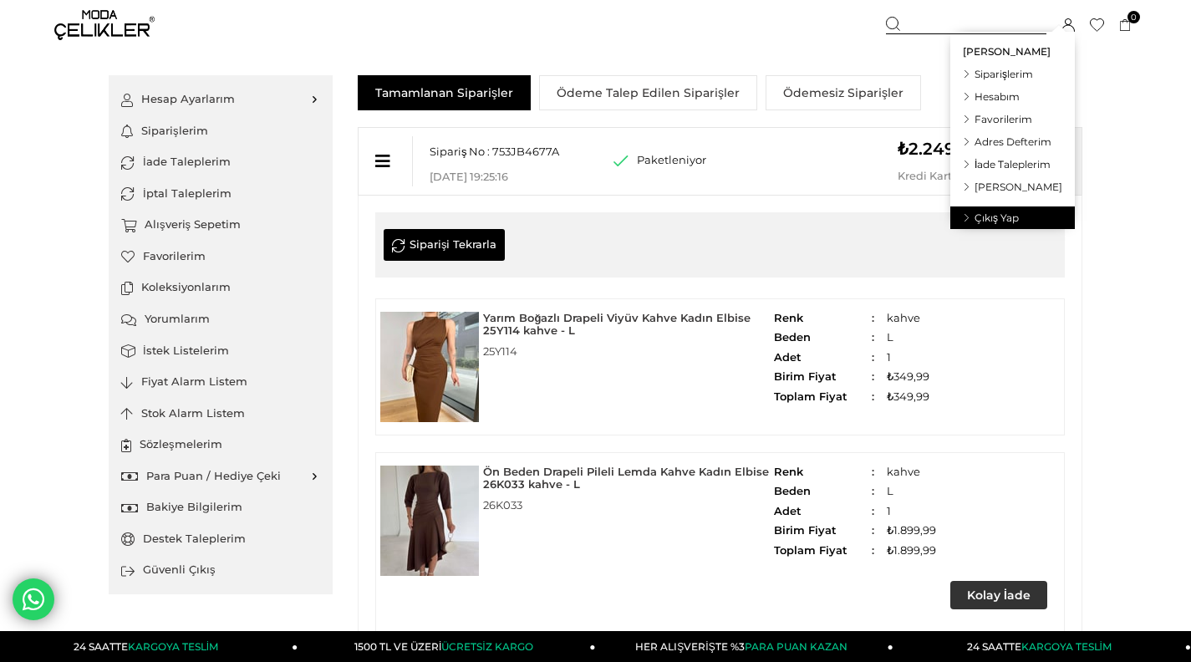
click at [1008, 211] on span "Çıkış Yap" at bounding box center [996, 217] width 44 height 13
